Goal: Check status: Check status

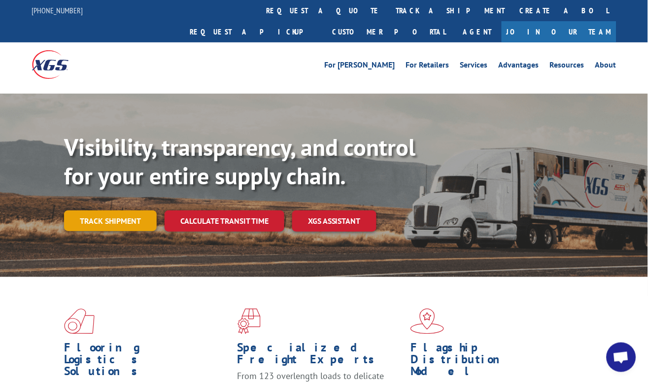
click at [111, 210] on link "Track shipment" at bounding box center [110, 220] width 93 height 21
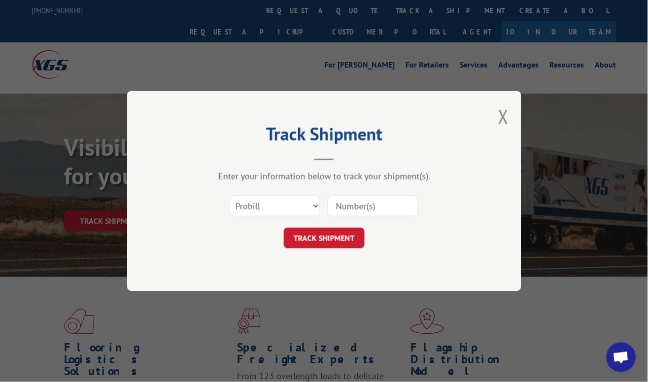
click at [377, 200] on input at bounding box center [373, 206] width 91 height 21
paste input "16331742"
type input "16331742"
click at [329, 237] on button "TRACK SHIPMENT" at bounding box center [324, 238] width 81 height 21
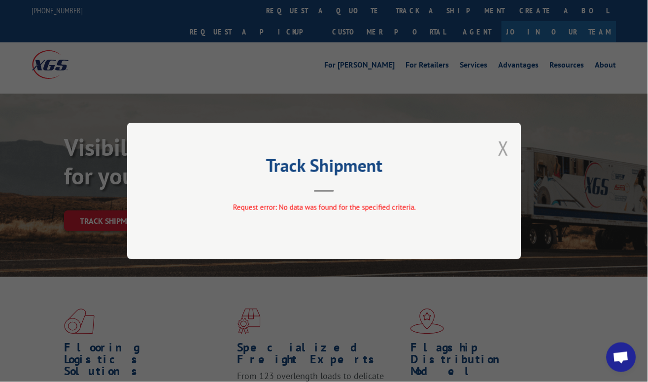
click at [508, 150] on button "Close modal" at bounding box center [503, 148] width 11 height 26
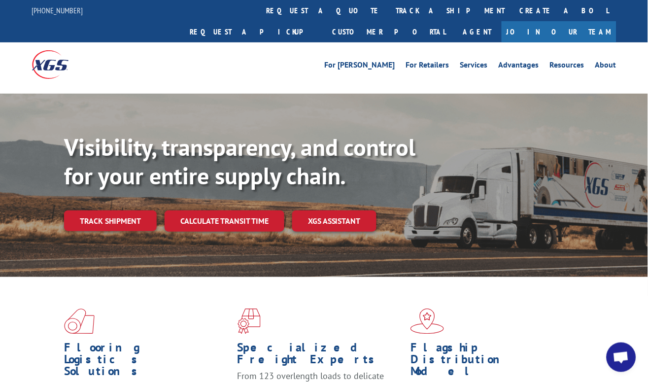
click at [118, 210] on div "Visibility, transparency, and control for your entire supply chain. Track shipm…" at bounding box center [356, 202] width 584 height 138
click at [121, 210] on link "Track shipment" at bounding box center [110, 220] width 93 height 21
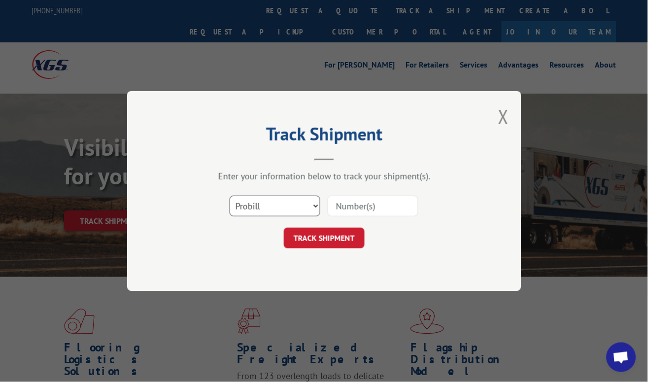
click at [296, 201] on select "Select category... Probill BOL PO" at bounding box center [275, 206] width 91 height 21
select select "bol"
click at [230, 196] on select "Select category... Probill BOL PO" at bounding box center [275, 206] width 91 height 21
click at [388, 208] on input at bounding box center [373, 206] width 91 height 21
paste input "5512015"
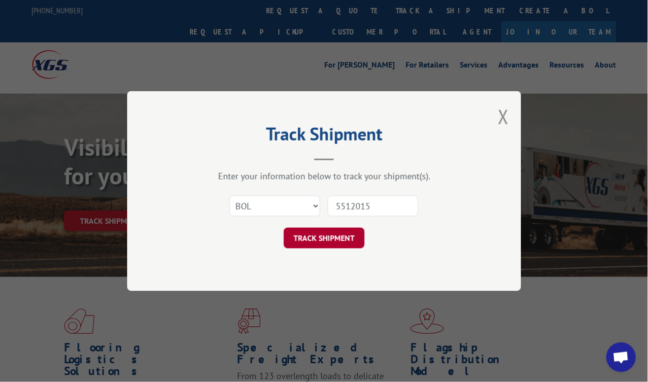
type input "5512015"
click at [334, 230] on button "TRACK SHIPMENT" at bounding box center [324, 238] width 81 height 21
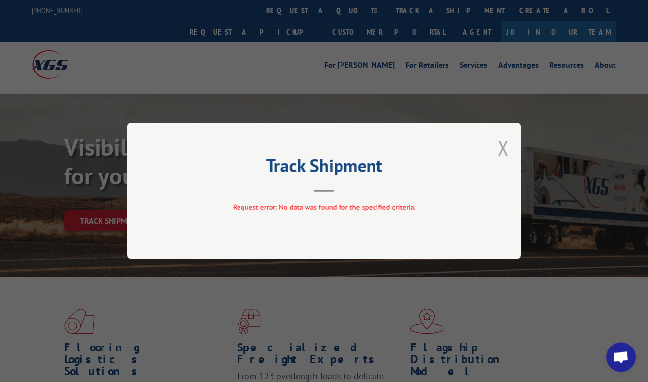
click at [503, 149] on button "Close modal" at bounding box center [503, 148] width 11 height 26
